Goal: Information Seeking & Learning: Learn about a topic

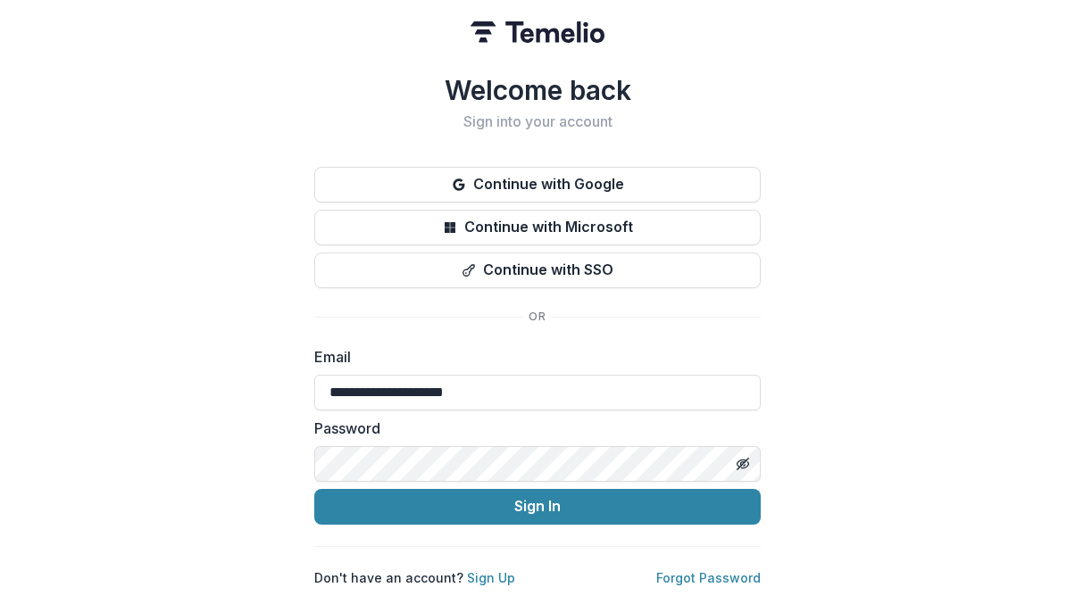
click at [445, 510] on button "Sign In" at bounding box center [537, 507] width 446 height 36
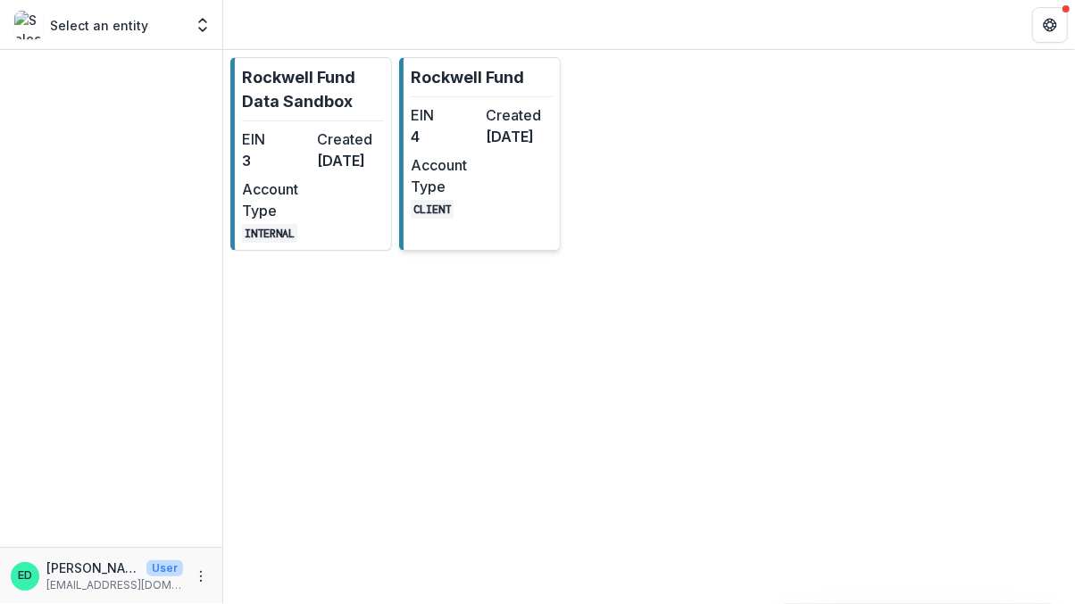
click at [453, 147] on div "EIN 4" at bounding box center [445, 125] width 68 height 43
click at [439, 147] on div "EIN 4" at bounding box center [445, 125] width 68 height 43
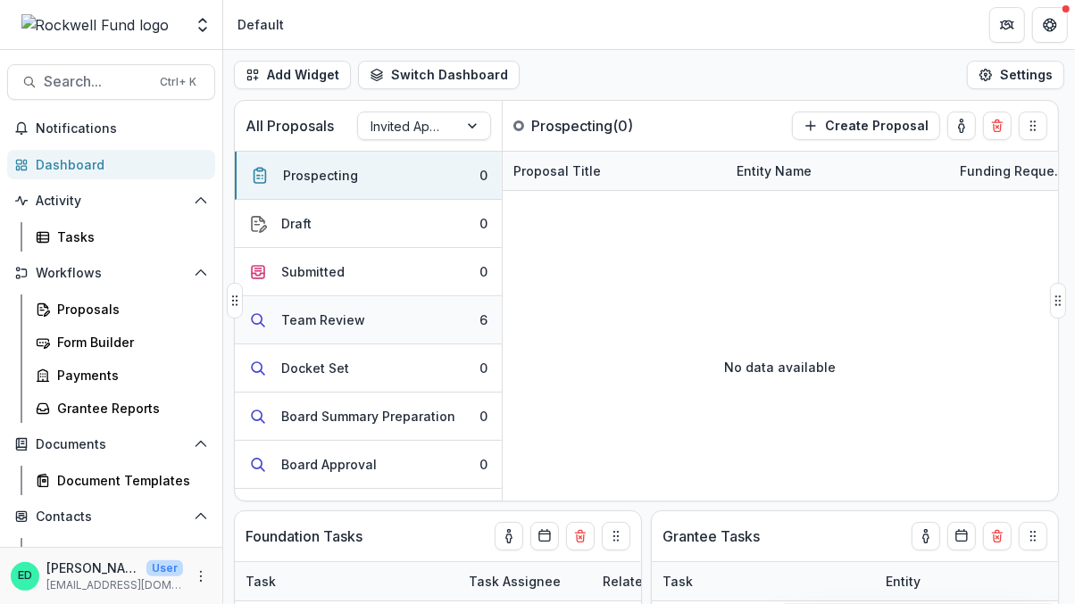
click at [437, 320] on button "Team Review 6" at bounding box center [368, 320] width 267 height 48
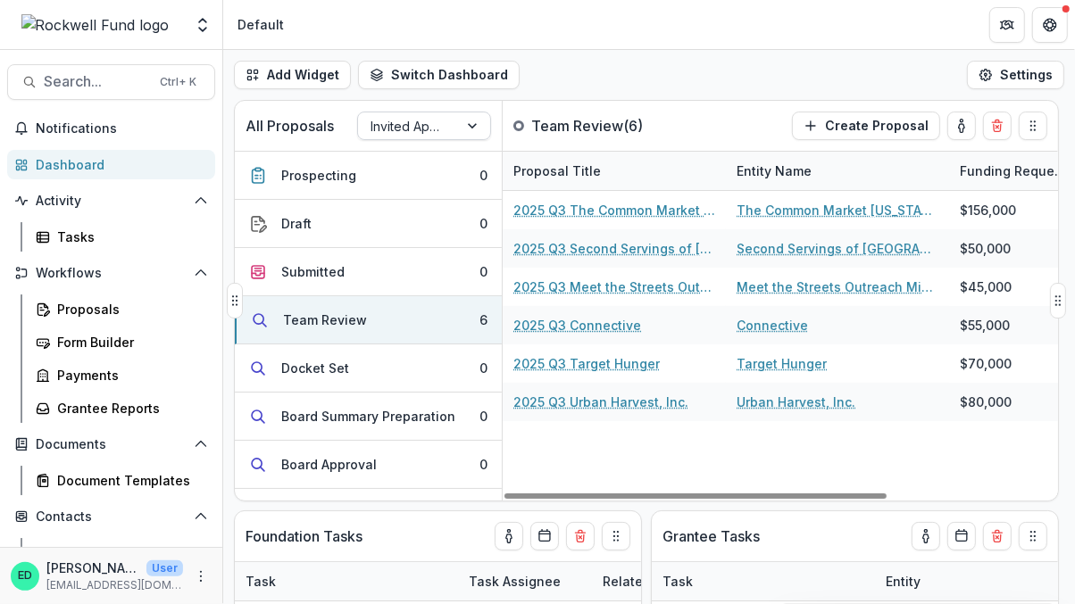
click at [407, 122] on div at bounding box center [407, 126] width 75 height 22
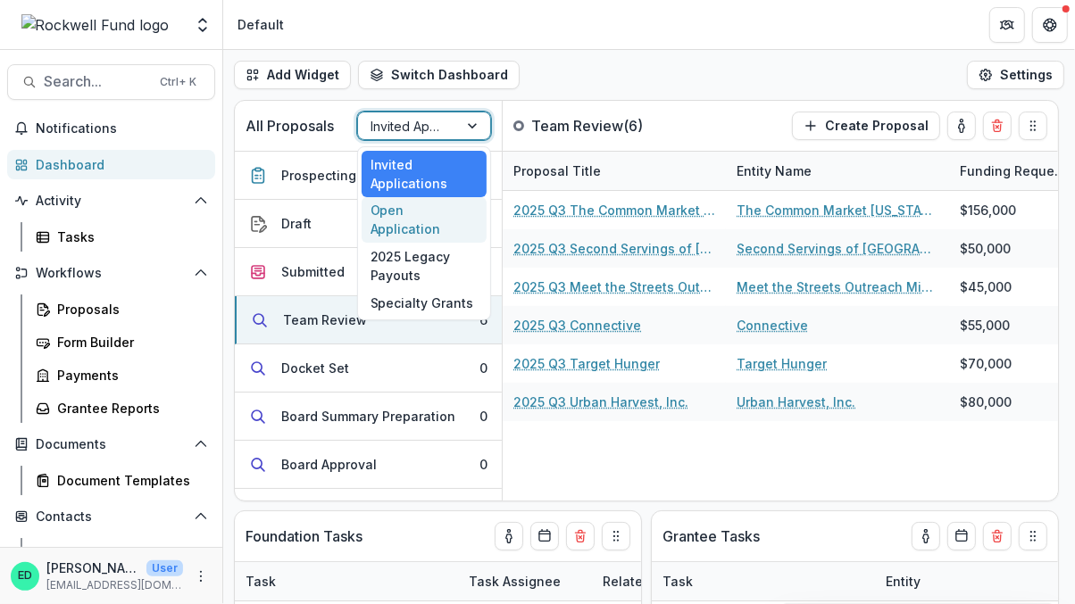
click at [429, 216] on div "Open Application" at bounding box center [424, 220] width 125 height 46
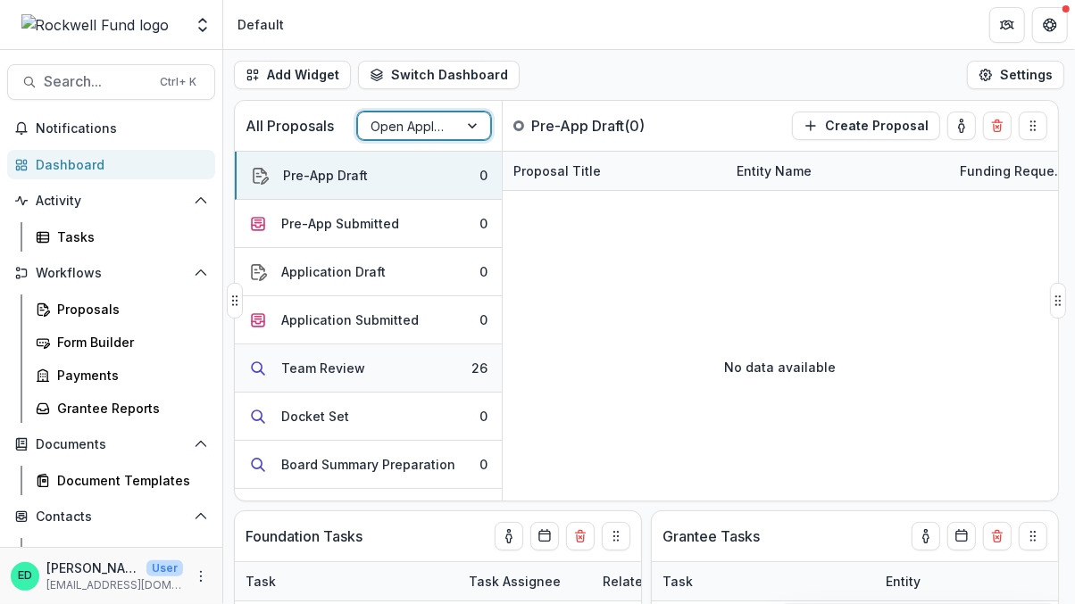
click at [404, 352] on button "Team Review 26" at bounding box center [368, 369] width 267 height 48
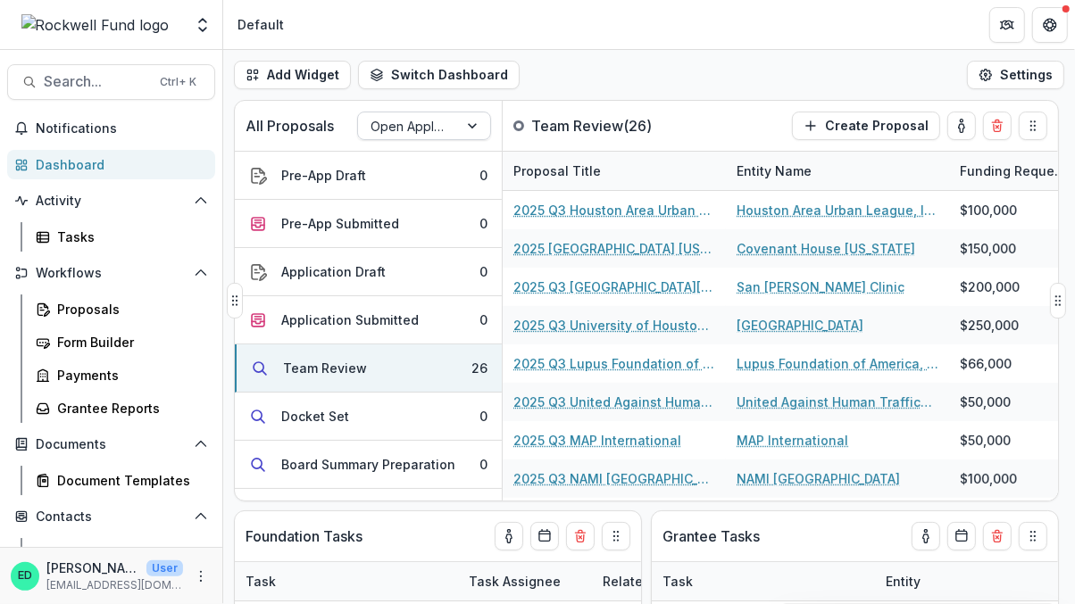
click at [432, 117] on div at bounding box center [407, 126] width 75 height 22
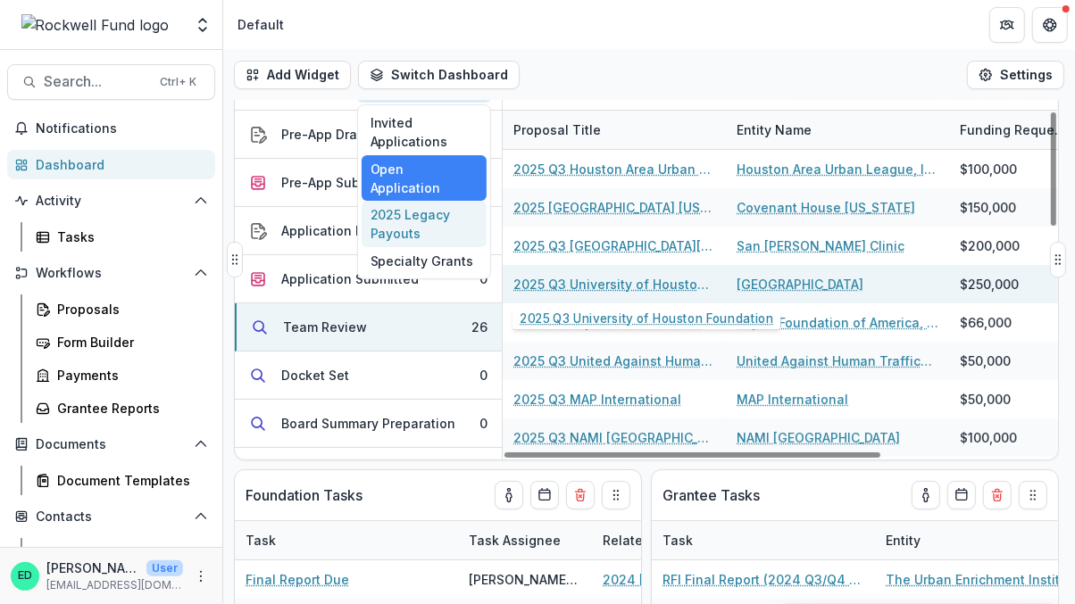
click at [668, 283] on link "2025 Q3 University of Houston Foundation" at bounding box center [614, 284] width 202 height 19
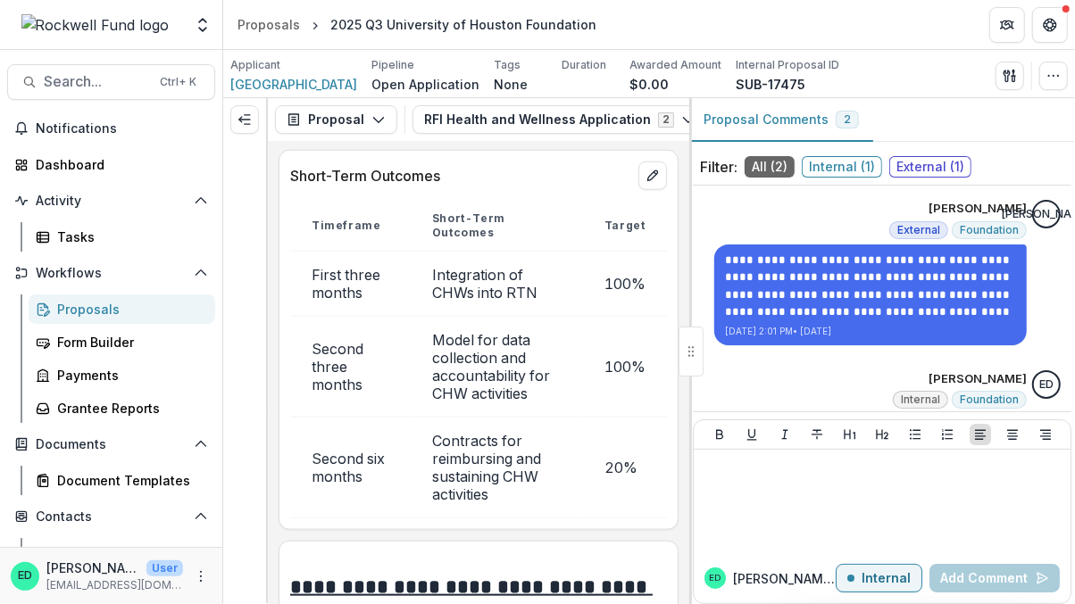
scroll to position [9147, 0]
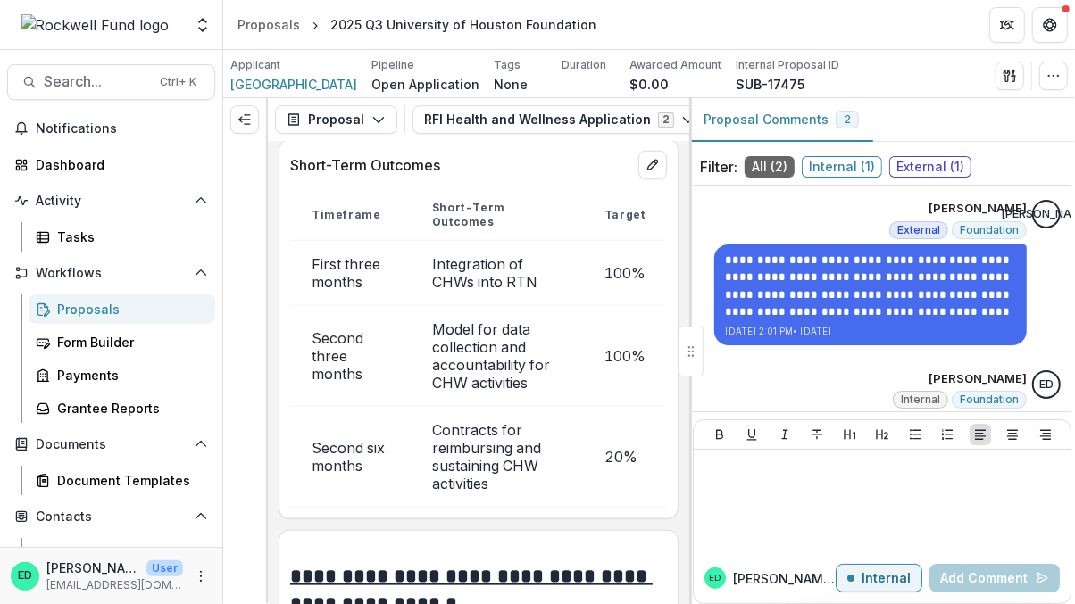
click at [503, 299] on td "Integration of CHWs into RTN" at bounding box center [497, 272] width 172 height 65
click at [487, 363] on td "Model for data collection and accountability for CHW activities" at bounding box center [497, 355] width 172 height 101
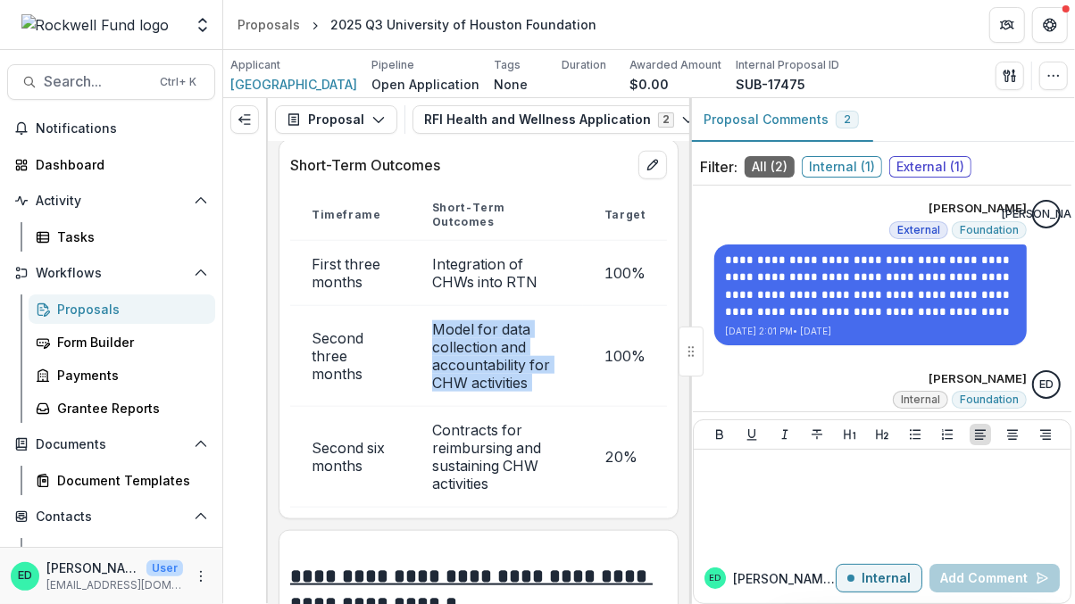
click at [487, 363] on td "Model for data collection and accountability for CHW activities" at bounding box center [497, 355] width 172 height 101
click at [484, 491] on td "Contracts for reimbursing and sustaining CHW activities" at bounding box center [497, 456] width 172 height 101
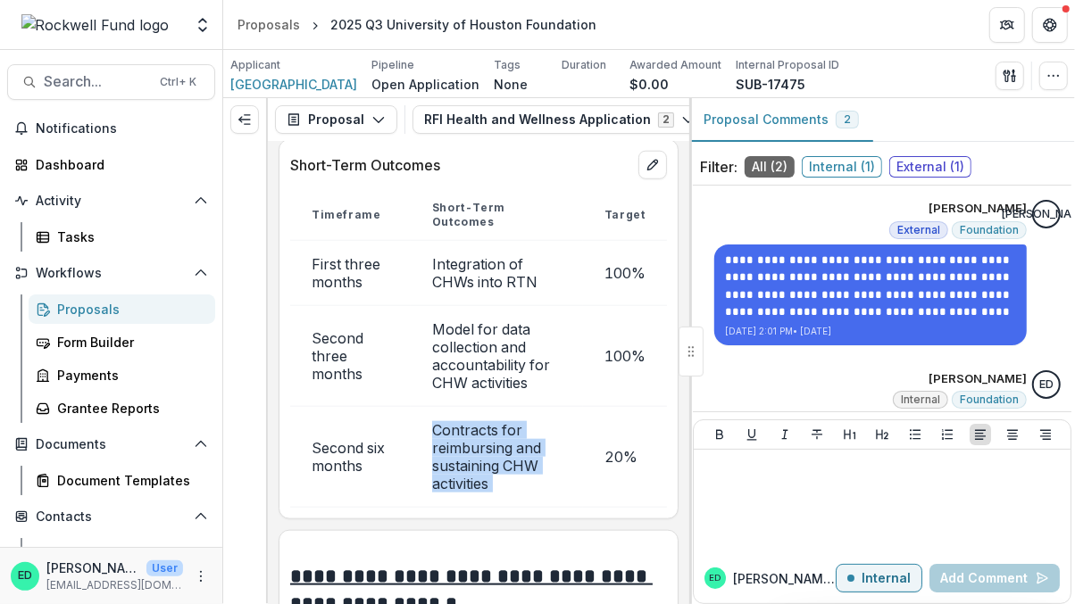
click at [484, 491] on td "Contracts for reimbursing and sustaining CHW activities" at bounding box center [497, 456] width 172 height 101
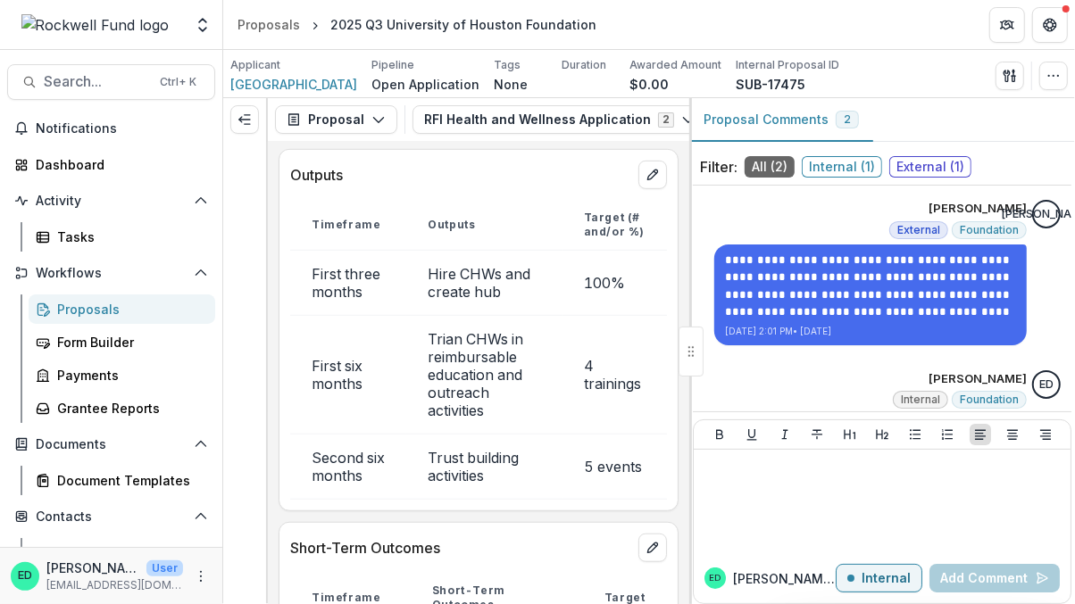
click at [485, 494] on td "Trust building activities" at bounding box center [484, 466] width 156 height 65
click at [460, 365] on td "Trian CHWs in reimbursable education and outreach activities" at bounding box center [484, 374] width 156 height 119
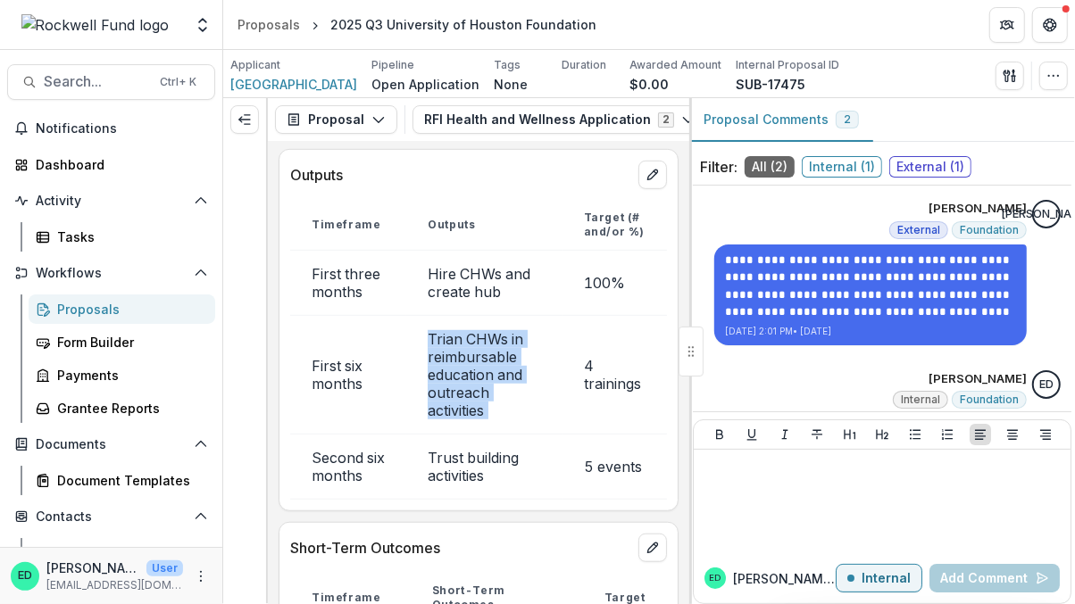
click at [460, 365] on td "Trian CHWs in reimbursable education and outreach activities" at bounding box center [484, 374] width 156 height 119
click at [452, 494] on td "Trust building activities" at bounding box center [484, 466] width 156 height 65
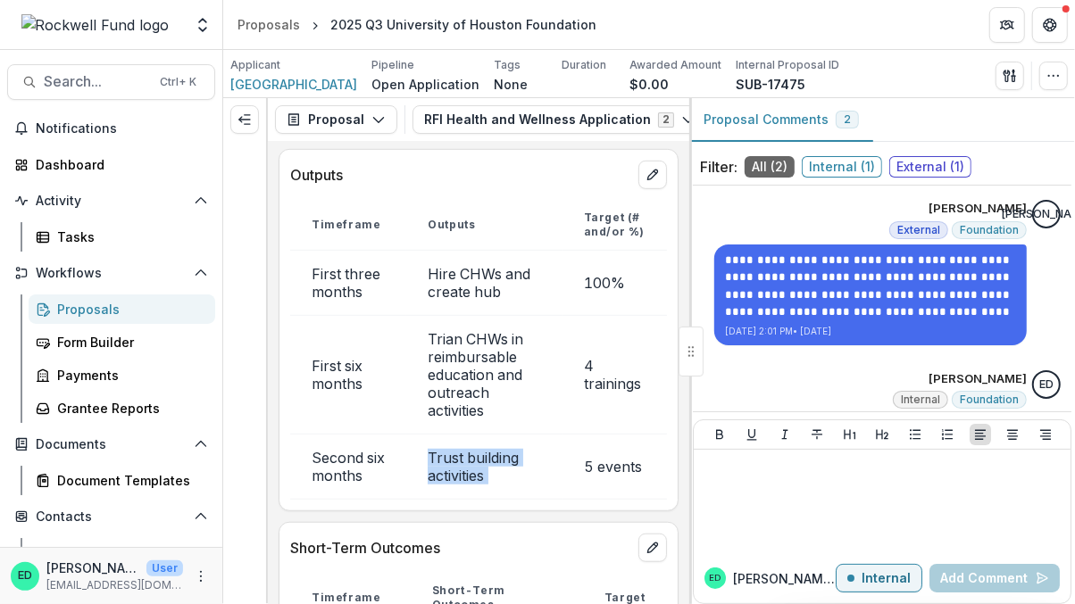
click at [452, 494] on td "Trust building activities" at bounding box center [484, 466] width 156 height 65
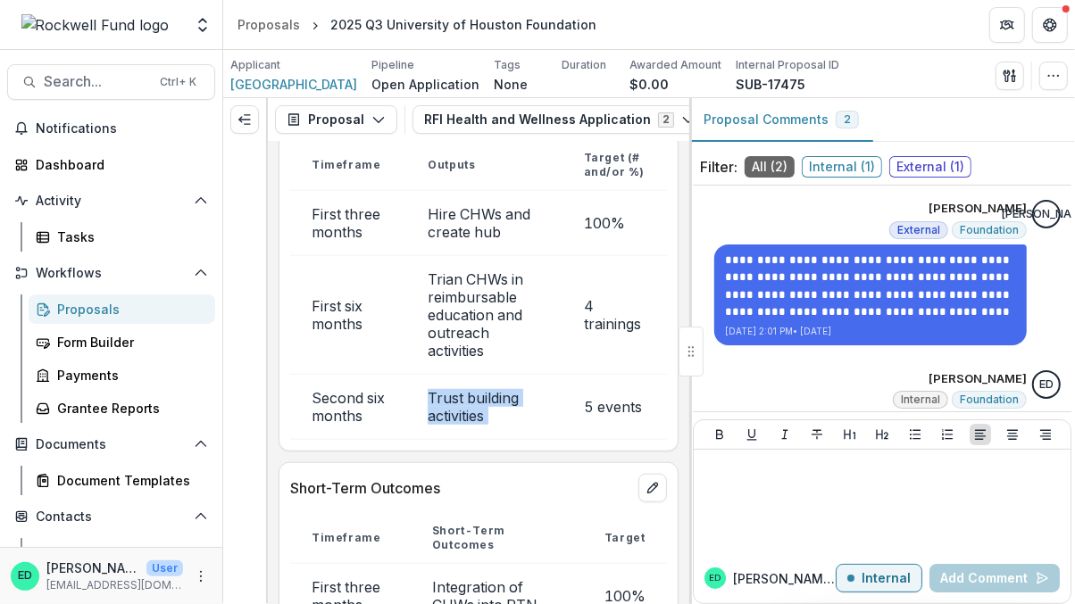
scroll to position [8823, 0]
click at [468, 242] on td "Hire CHWs and create hub" at bounding box center [484, 223] width 156 height 65
click at [458, 313] on td "Trian CHWs in reimbursable education and outreach activities" at bounding box center [484, 315] width 156 height 119
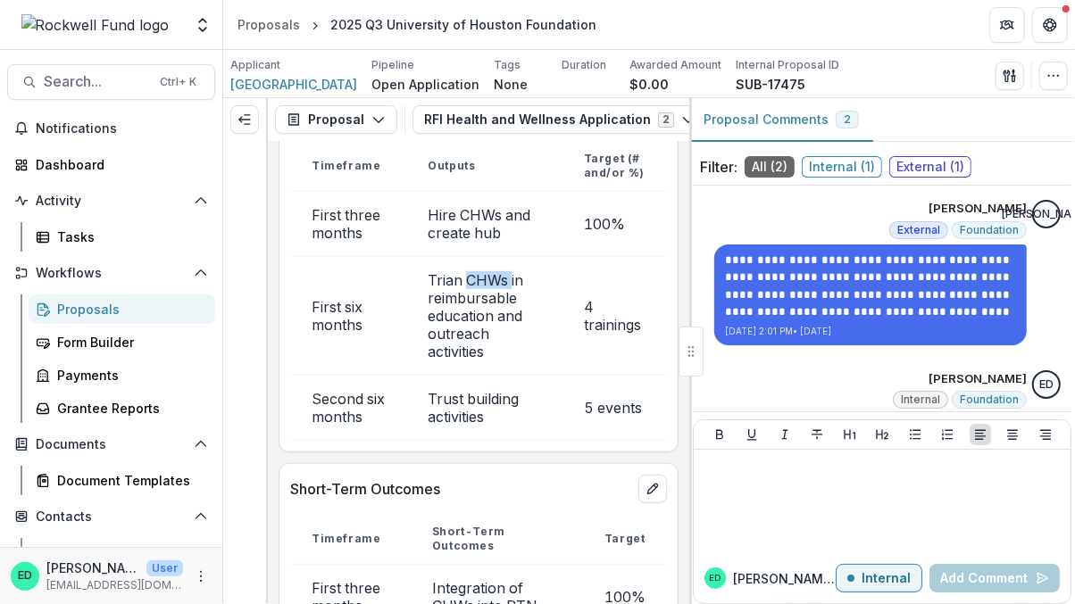
click at [458, 313] on td "Trian CHWs in reimbursable education and outreach activities" at bounding box center [484, 315] width 156 height 119
click at [458, 438] on td "Trust building activities" at bounding box center [484, 407] width 156 height 65
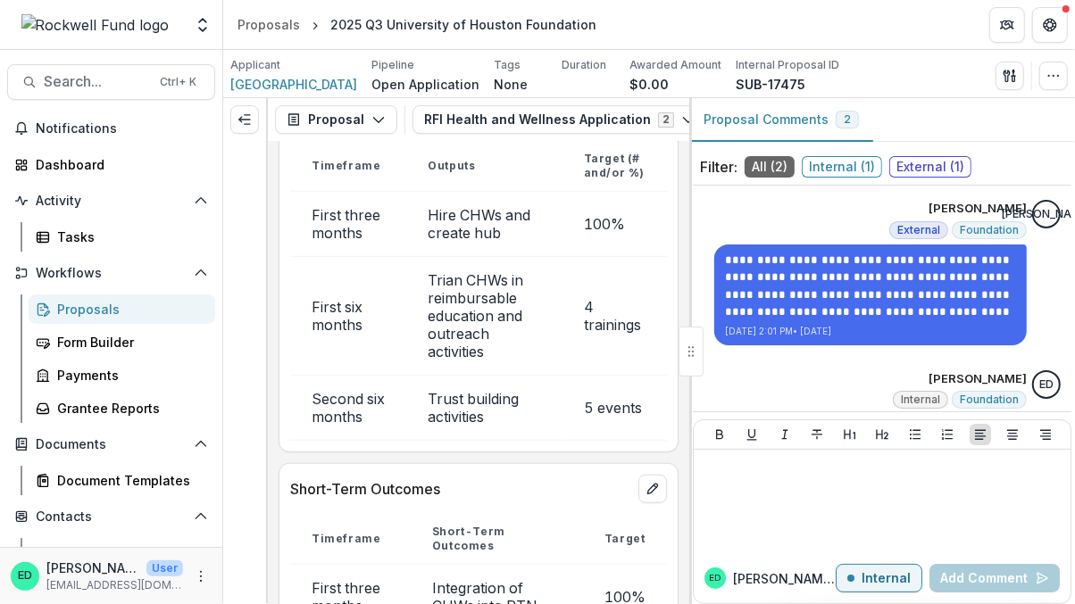
click at [475, 327] on td "Trian CHWs in reimbursable education and outreach activities" at bounding box center [484, 315] width 156 height 119
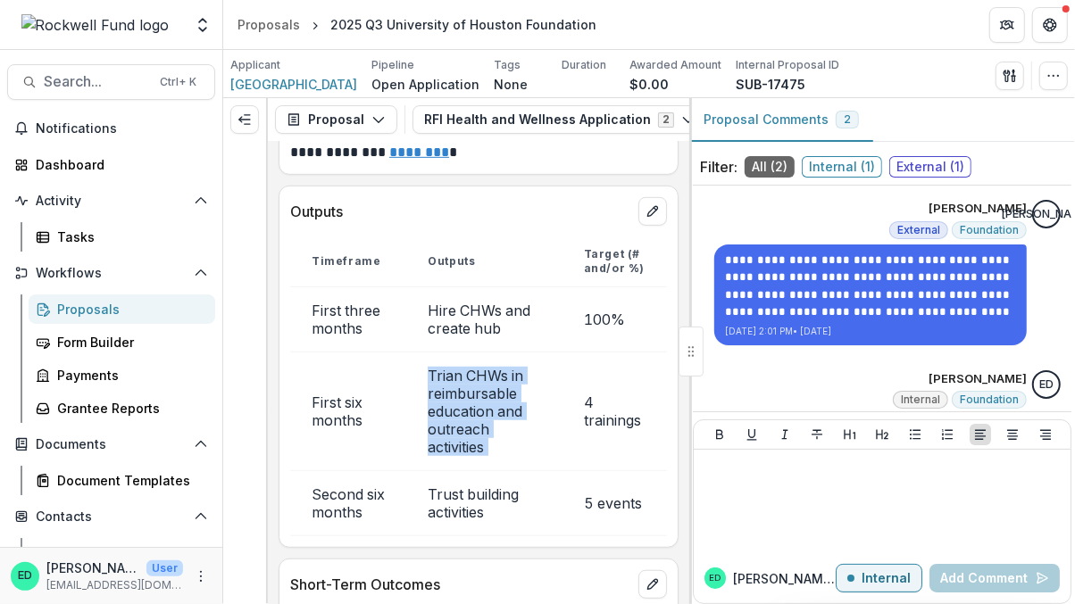
scroll to position [8724, 0]
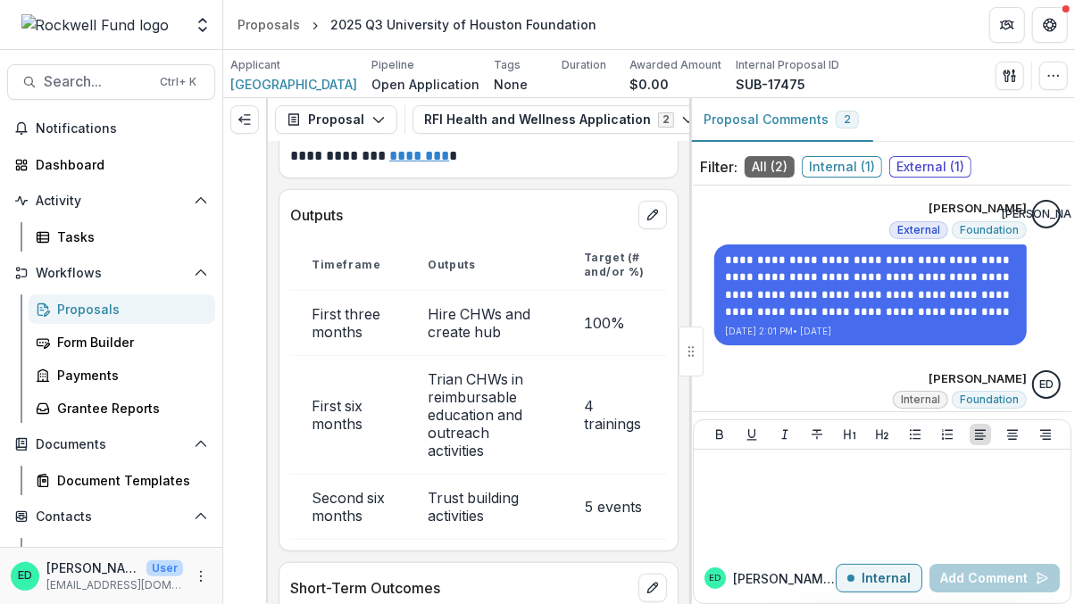
click at [475, 327] on td "Hire CHWs and create hub" at bounding box center [484, 322] width 156 height 65
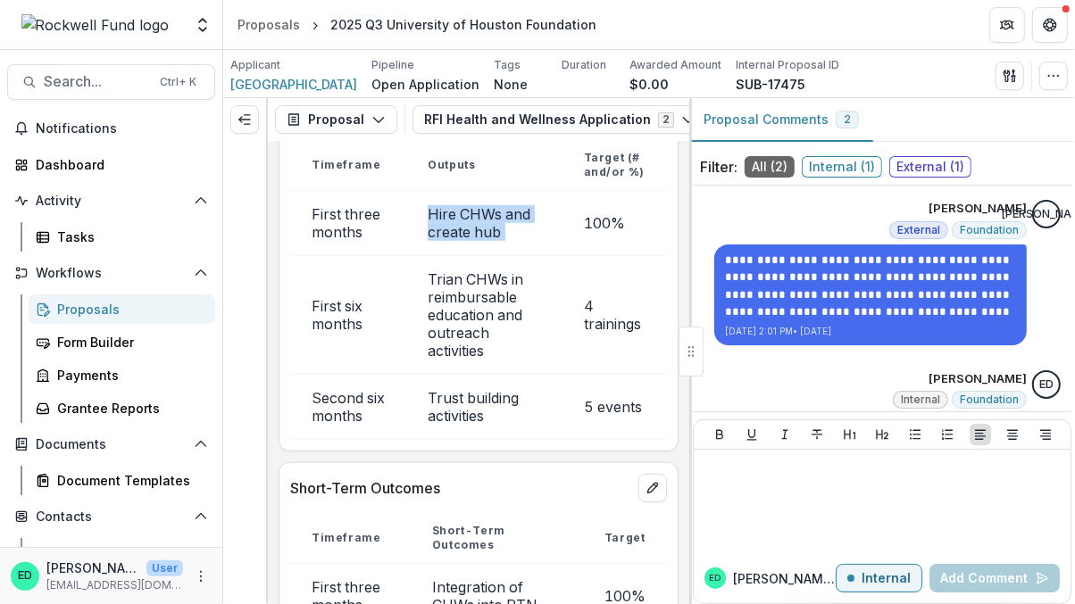
scroll to position [8820, 0]
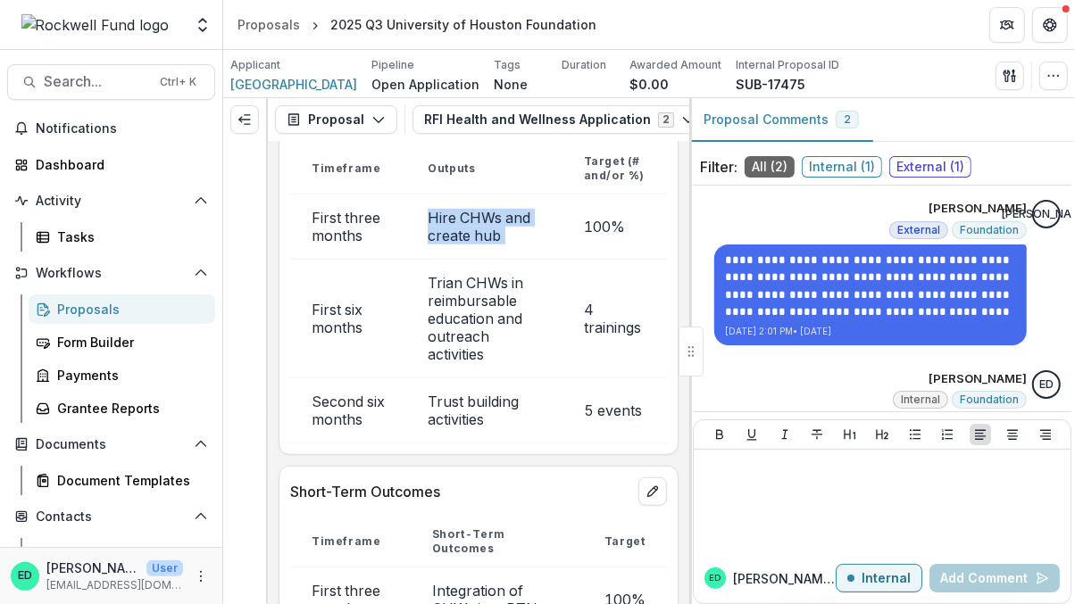
drag, startPoint x: 478, startPoint y: 246, endPoint x: 484, endPoint y: 211, distance: 36.1
click at [484, 211] on td "Hire CHWs and create hub" at bounding box center [484, 226] width 156 height 65
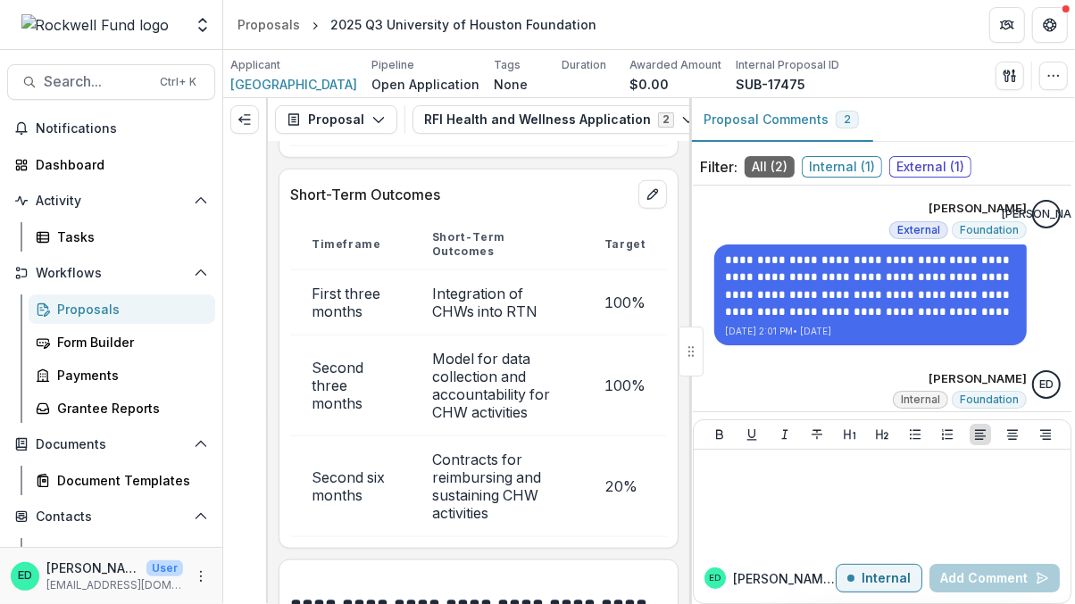
scroll to position [9123, 0]
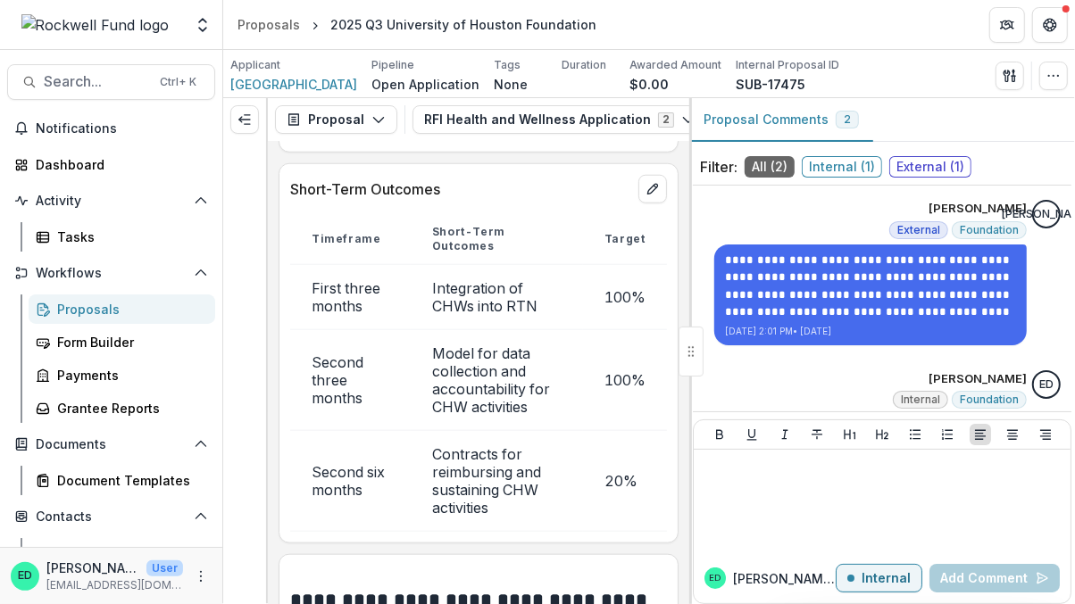
click at [508, 329] on td "Integration of CHWs into RTN" at bounding box center [497, 296] width 172 height 65
click at [466, 398] on td "Model for data collection and accountability for CHW activities" at bounding box center [497, 379] width 172 height 101
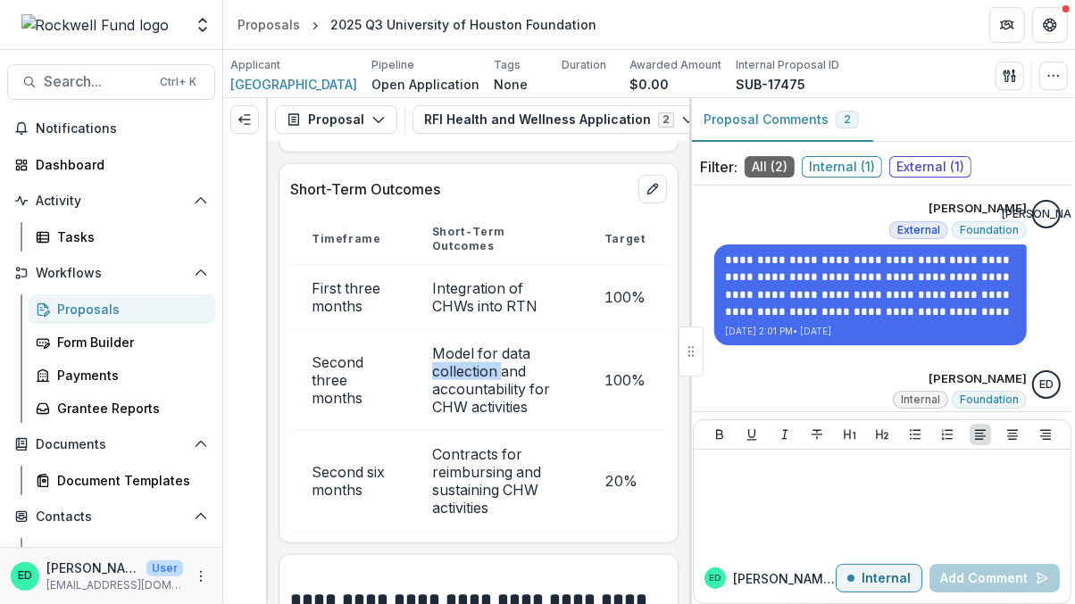
click at [466, 398] on td "Model for data collection and accountability for CHW activities" at bounding box center [497, 379] width 172 height 101
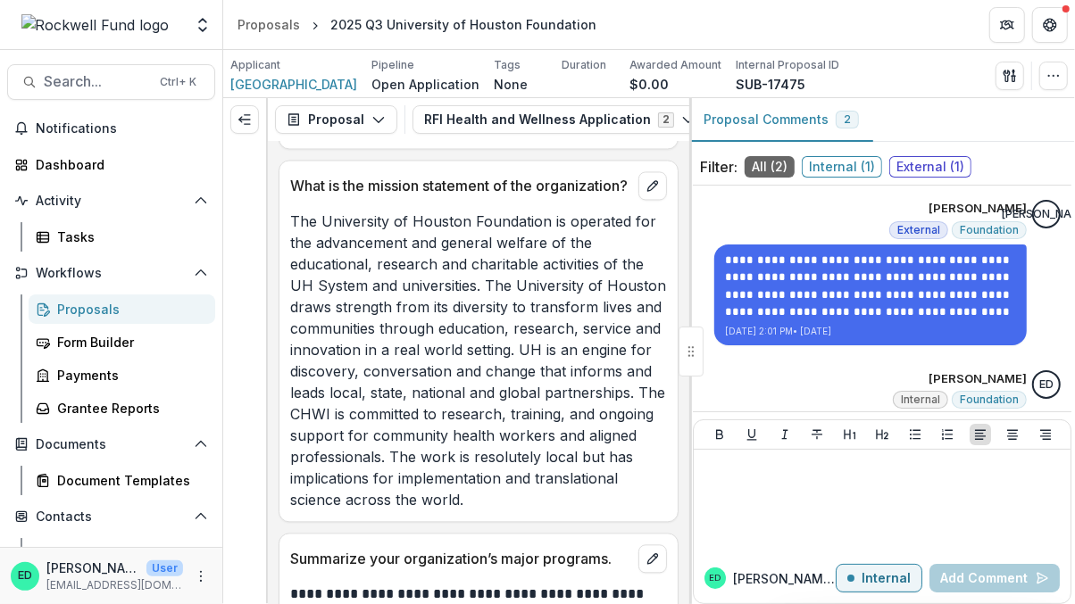
scroll to position [10302, 0]
